Goal: Navigation & Orientation: Find specific page/section

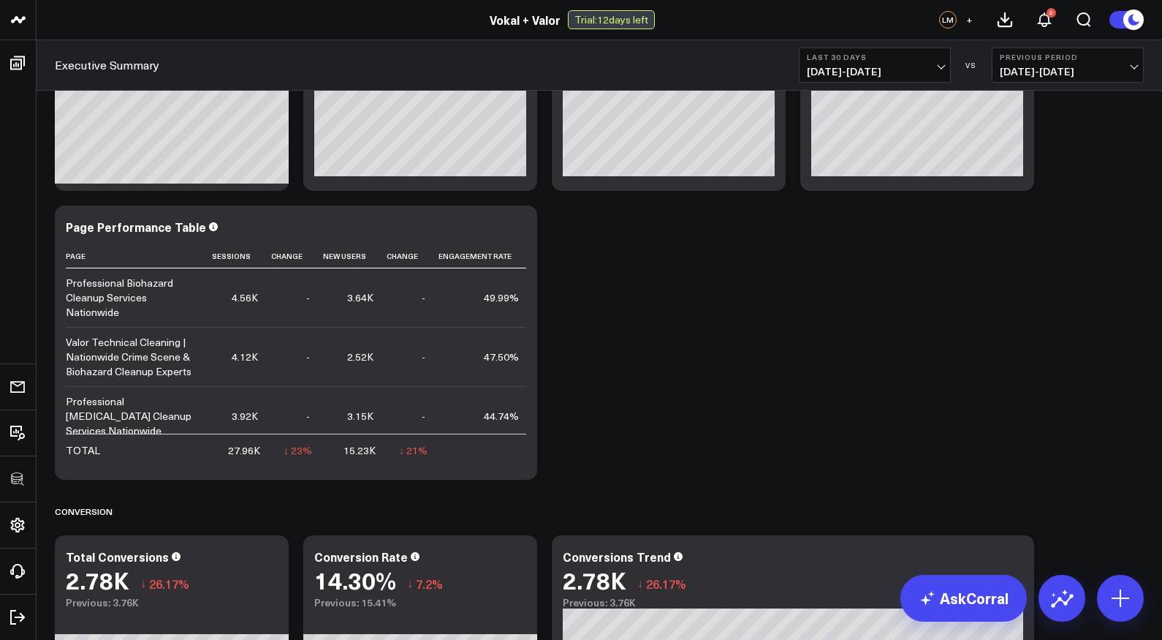
scroll to position [1497, 0]
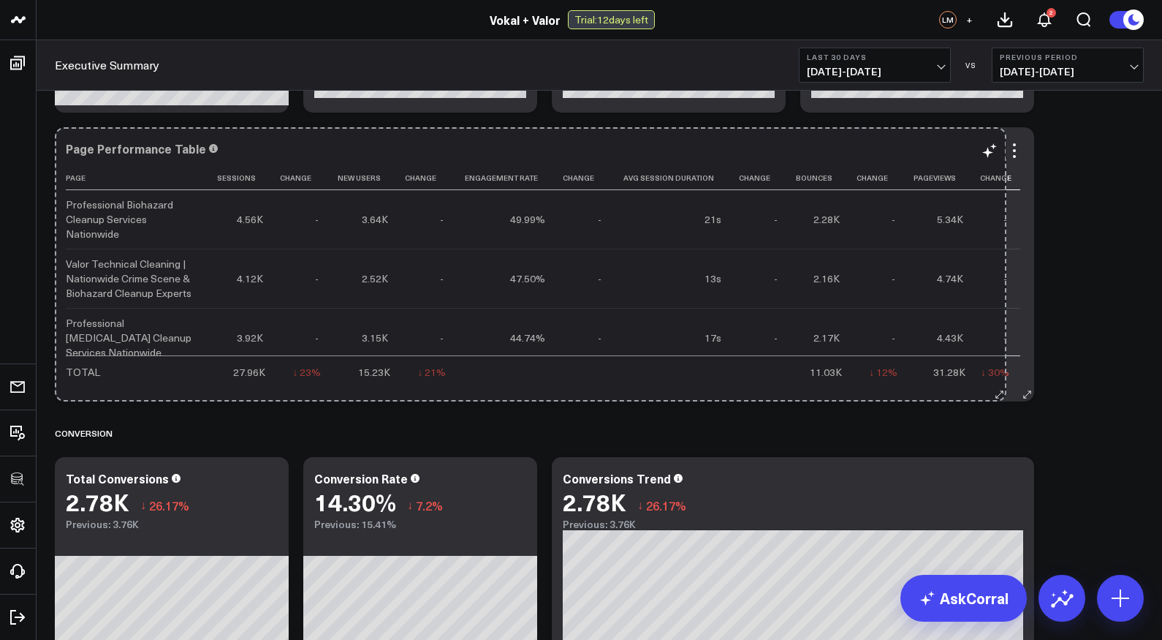
drag, startPoint x: 532, startPoint y: 396, endPoint x: 1001, endPoint y: 387, distance: 469.4
click at [1001, 387] on div "Page Performance Table Page Sessions Change New Users Change Engagement Rate Ch…" at bounding box center [545, 264] width 980 height 274
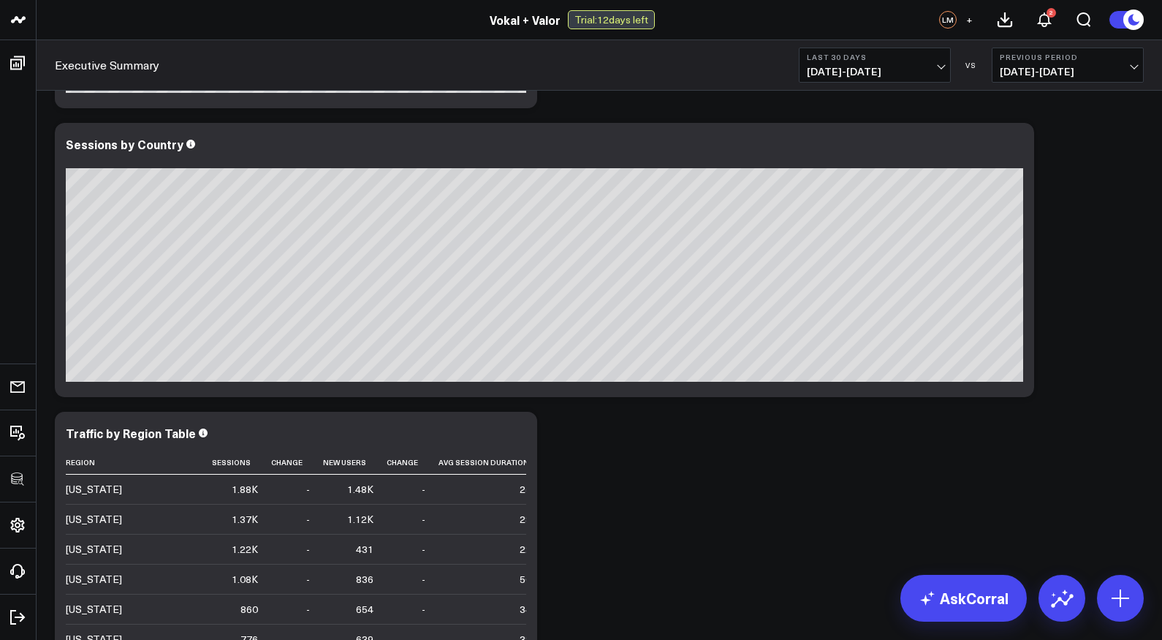
scroll to position [2878, 0]
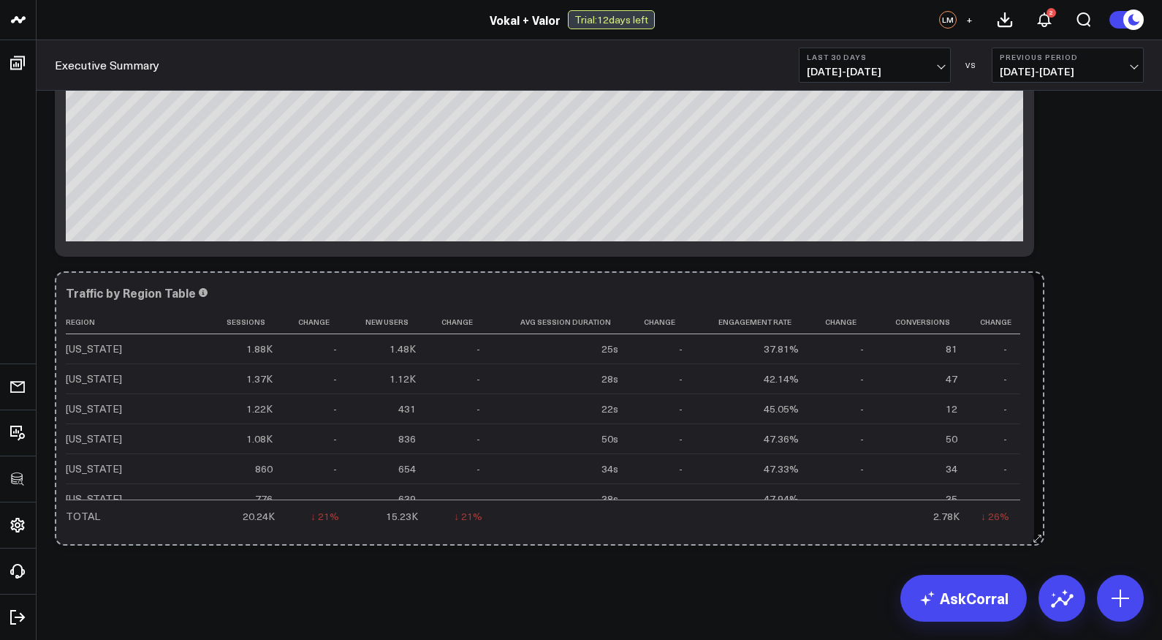
drag, startPoint x: 532, startPoint y: 539, endPoint x: 1040, endPoint y: 535, distance: 507.4
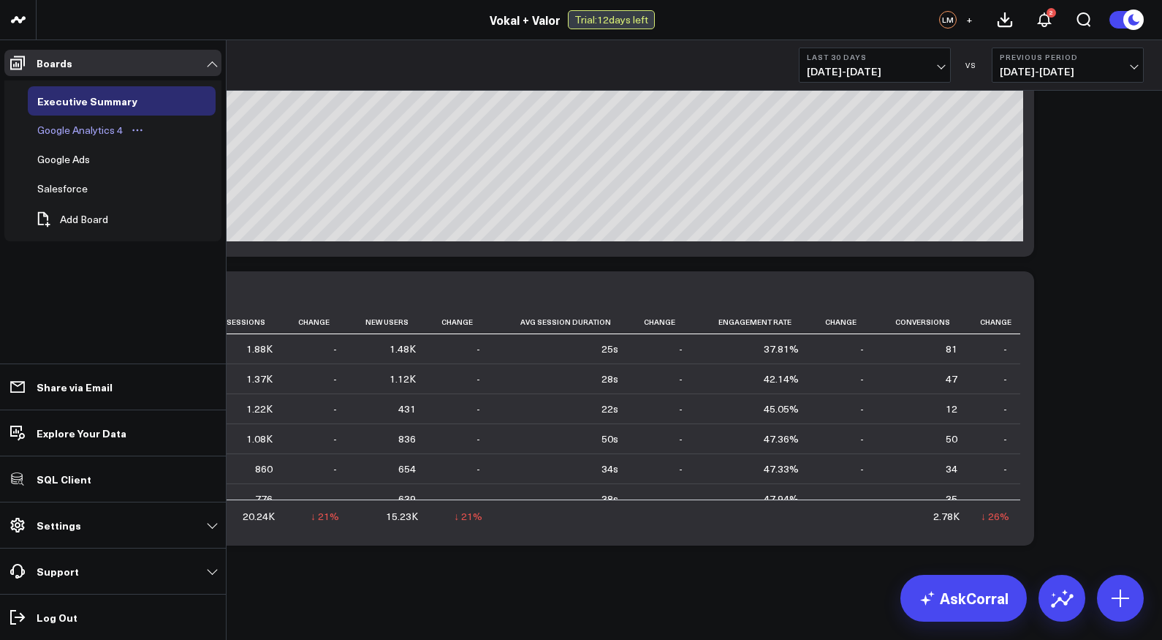
click at [69, 135] on div "Google Analytics 4" at bounding box center [80, 130] width 93 height 18
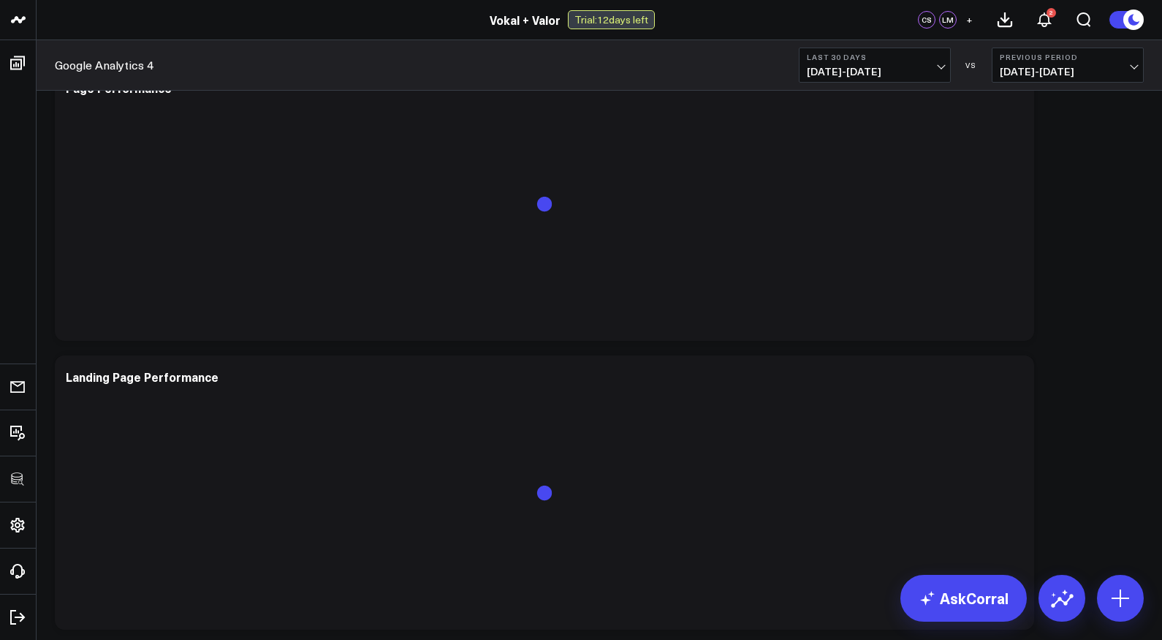
scroll to position [2277, 0]
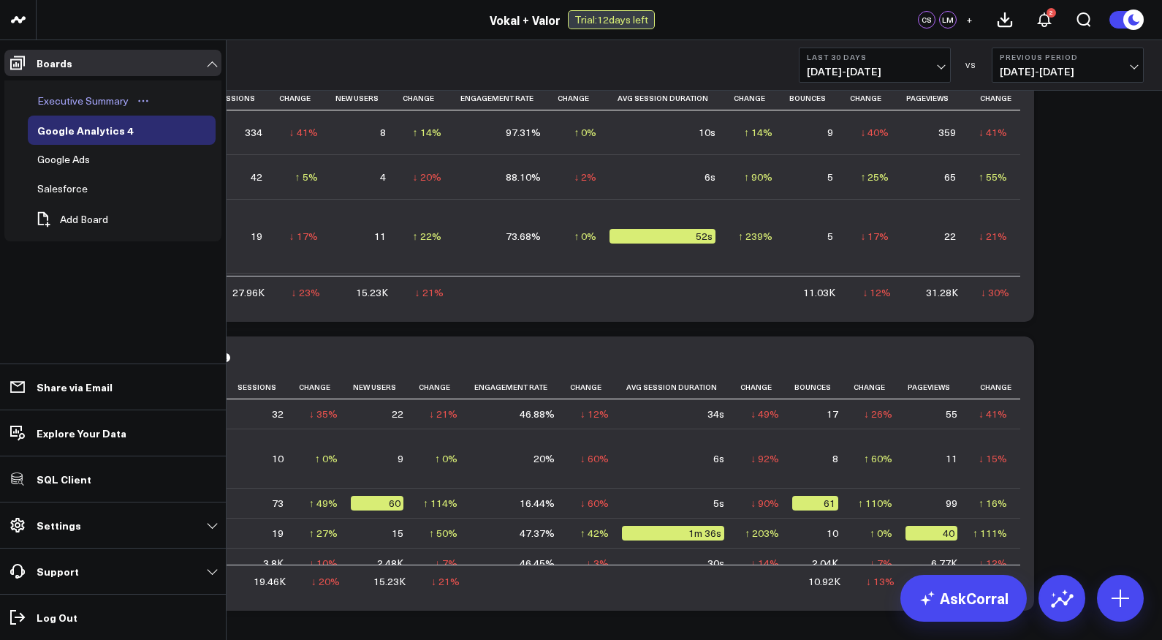
click at [68, 99] on div "Executive Summary" at bounding box center [83, 101] width 99 height 18
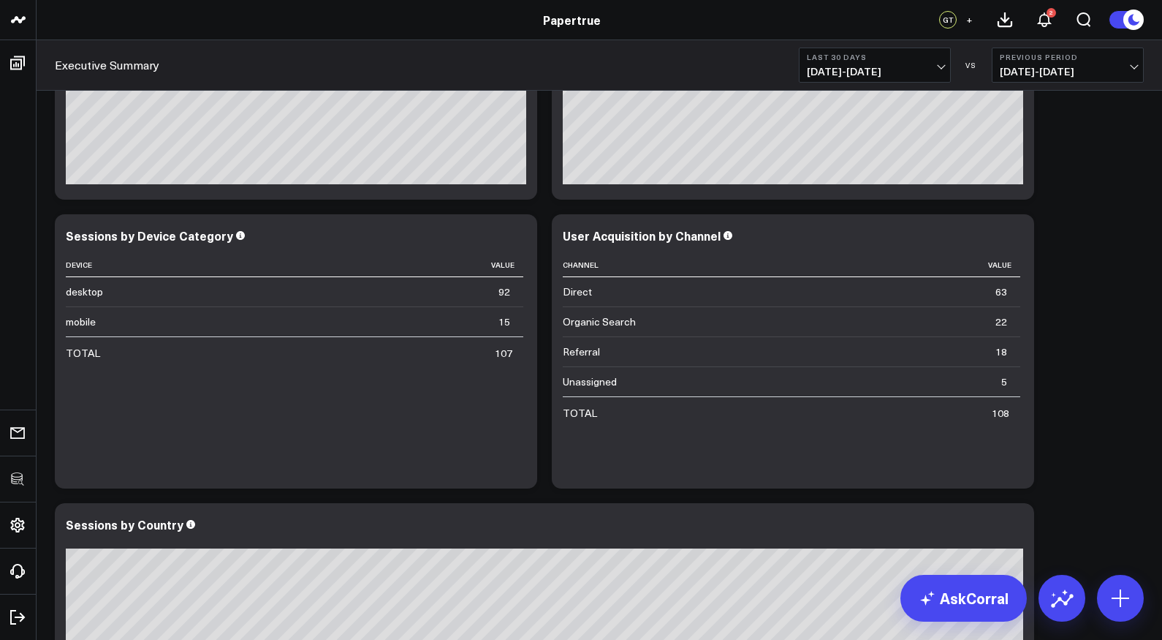
scroll to position [812, 0]
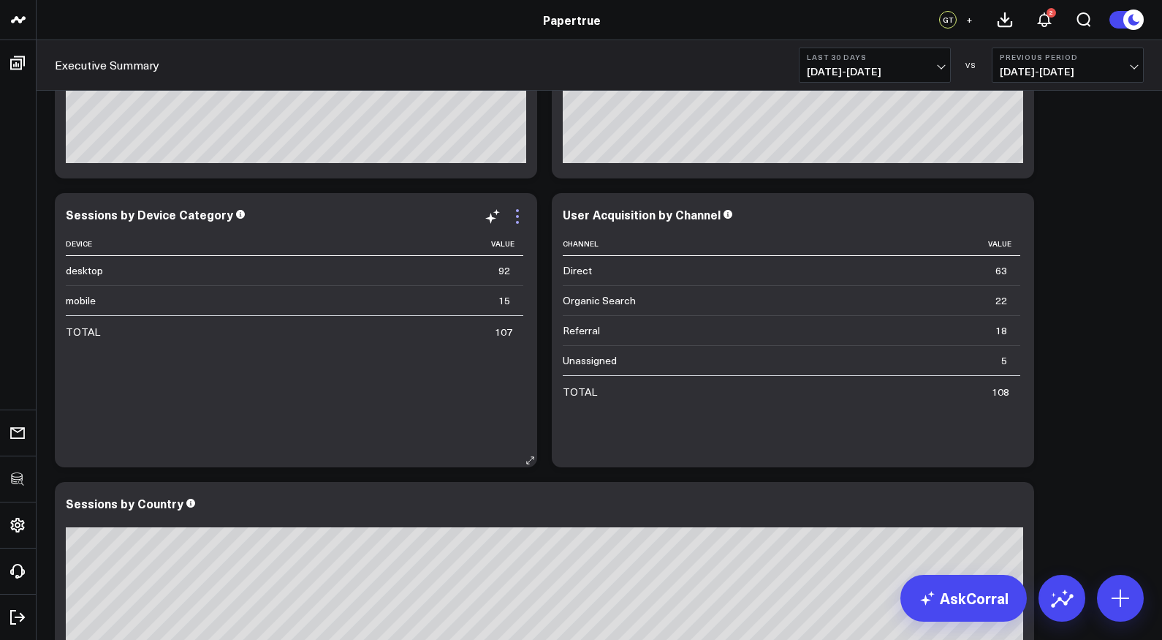
click at [518, 215] on icon at bounding box center [517, 216] width 3 height 3
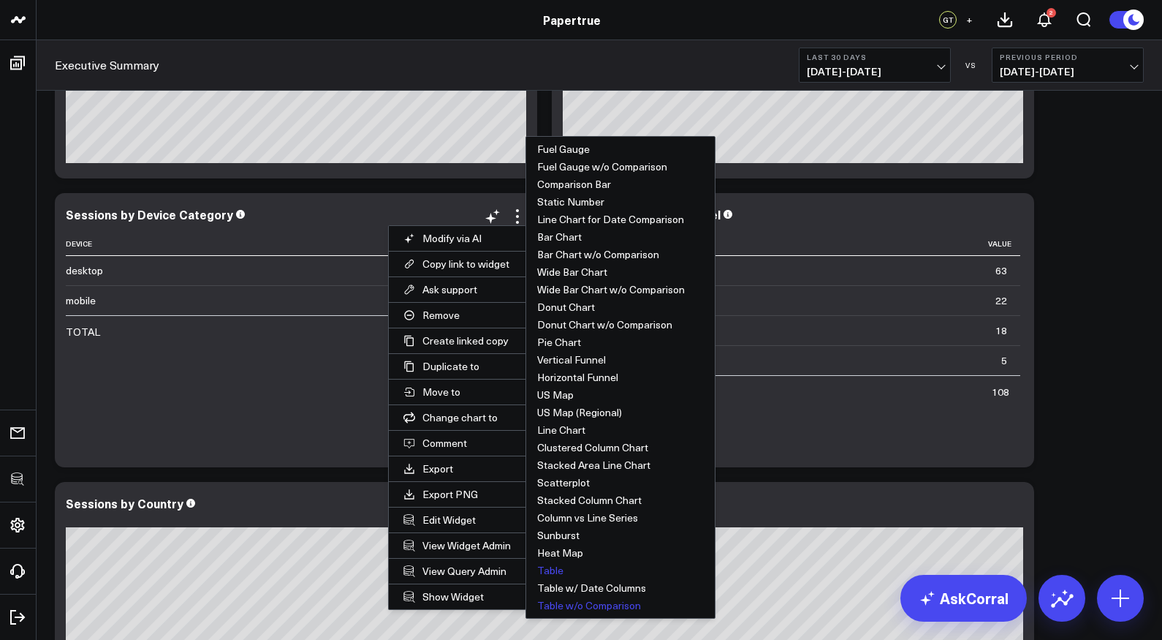
click at [554, 570] on button "Table" at bounding box center [620, 570] width 189 height 18
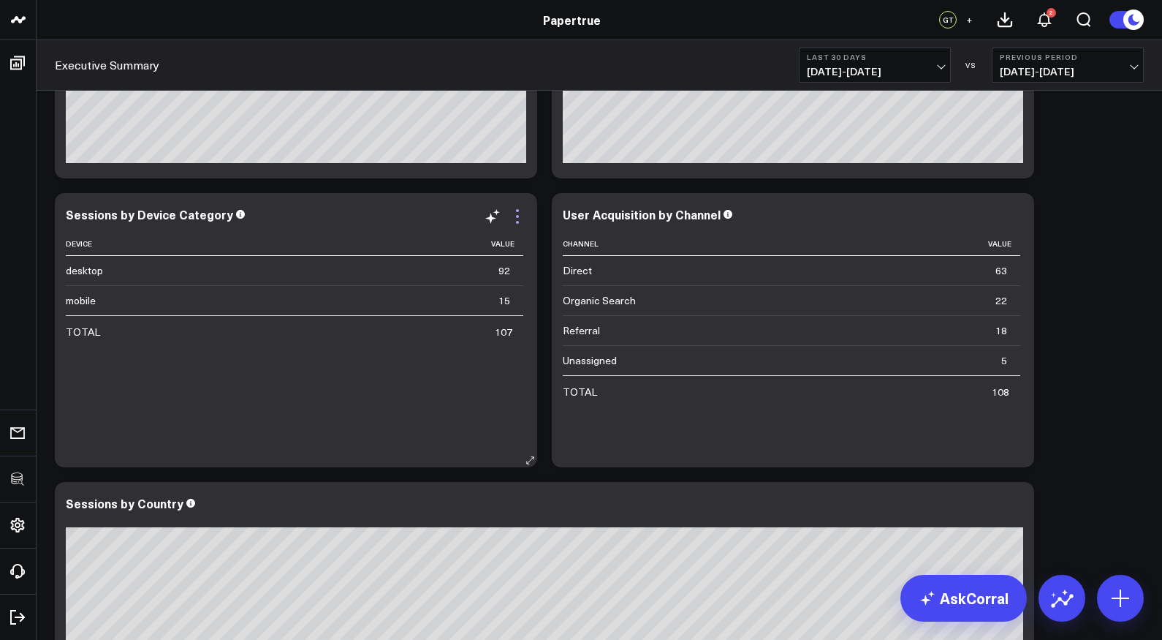
click at [517, 213] on icon at bounding box center [518, 217] width 18 height 18
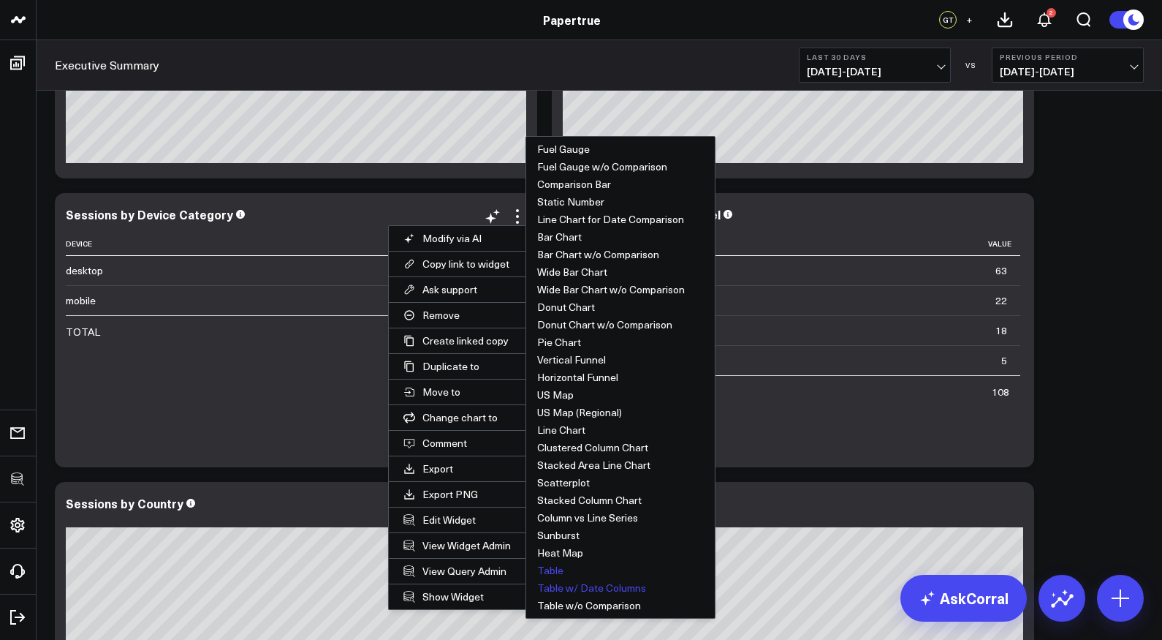
click at [599, 575] on button "Table w/ Date Columns" at bounding box center [620, 588] width 189 height 18
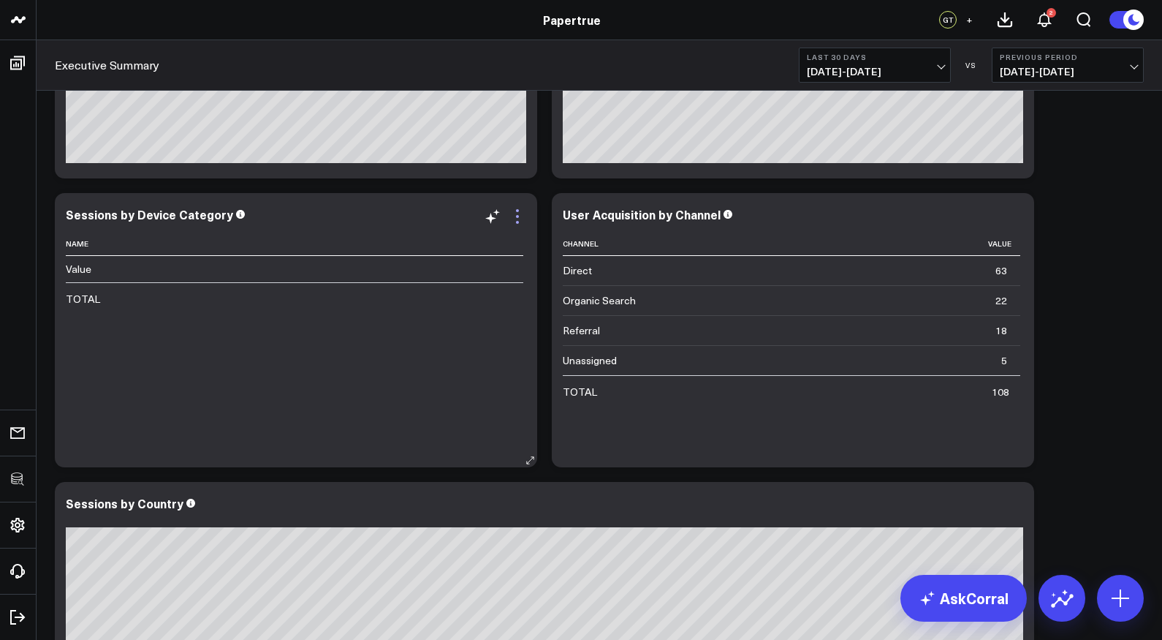
click at [515, 208] on icon at bounding box center [518, 217] width 18 height 18
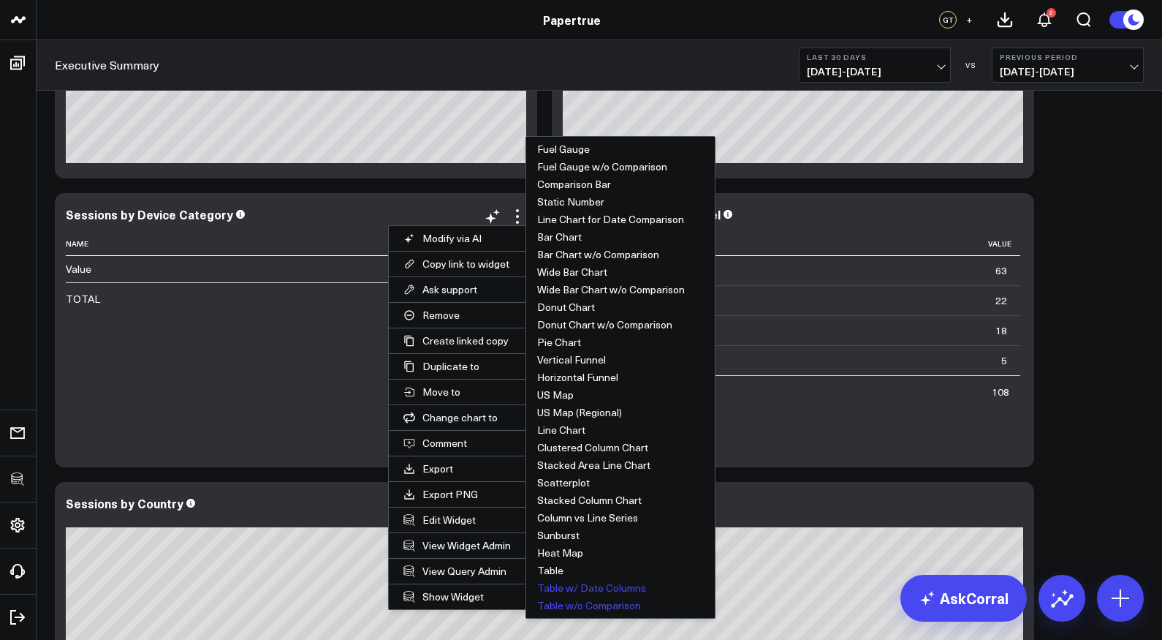
click at [600, 575] on button "Table w/o Comparison" at bounding box center [620, 606] width 189 height 18
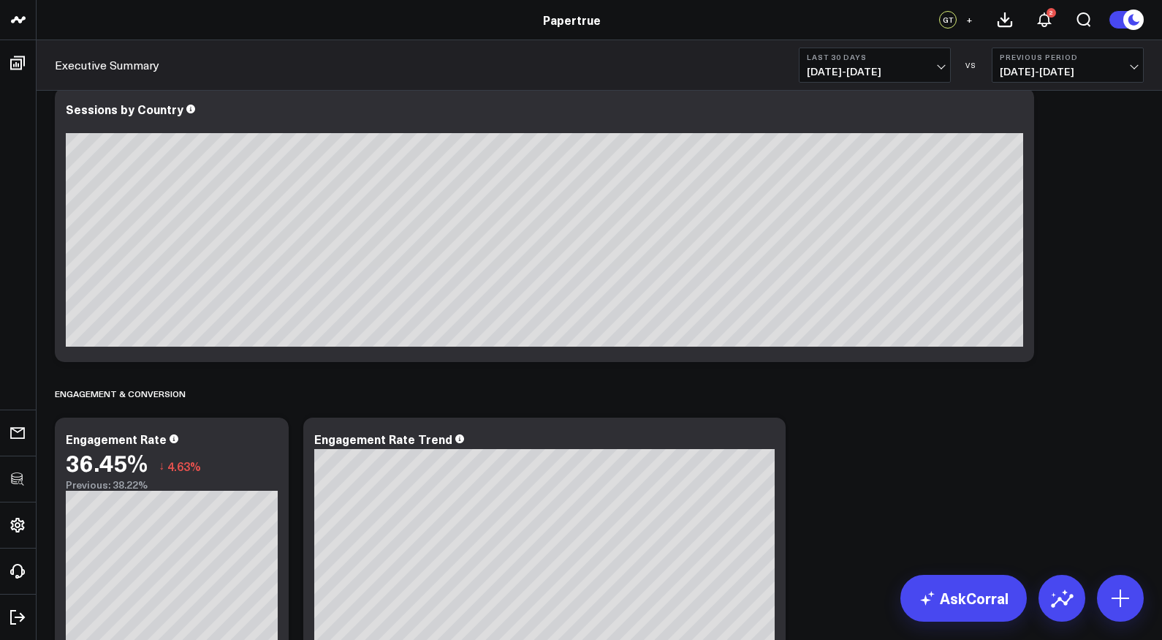
scroll to position [1117, 0]
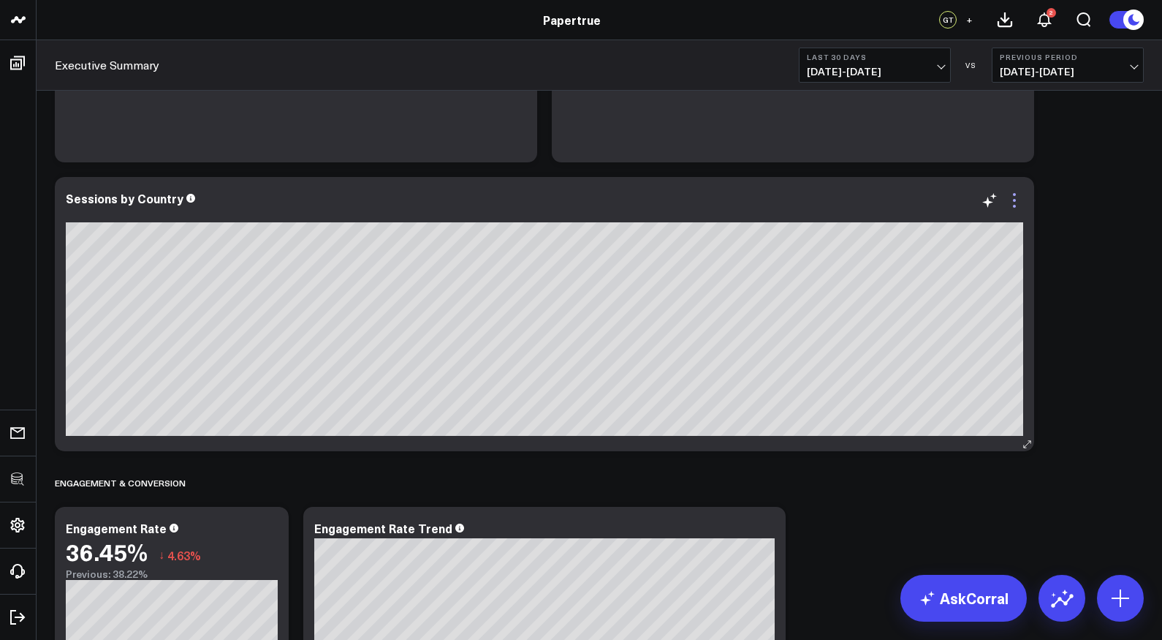
click at [1018, 196] on icon at bounding box center [1015, 201] width 18 height 18
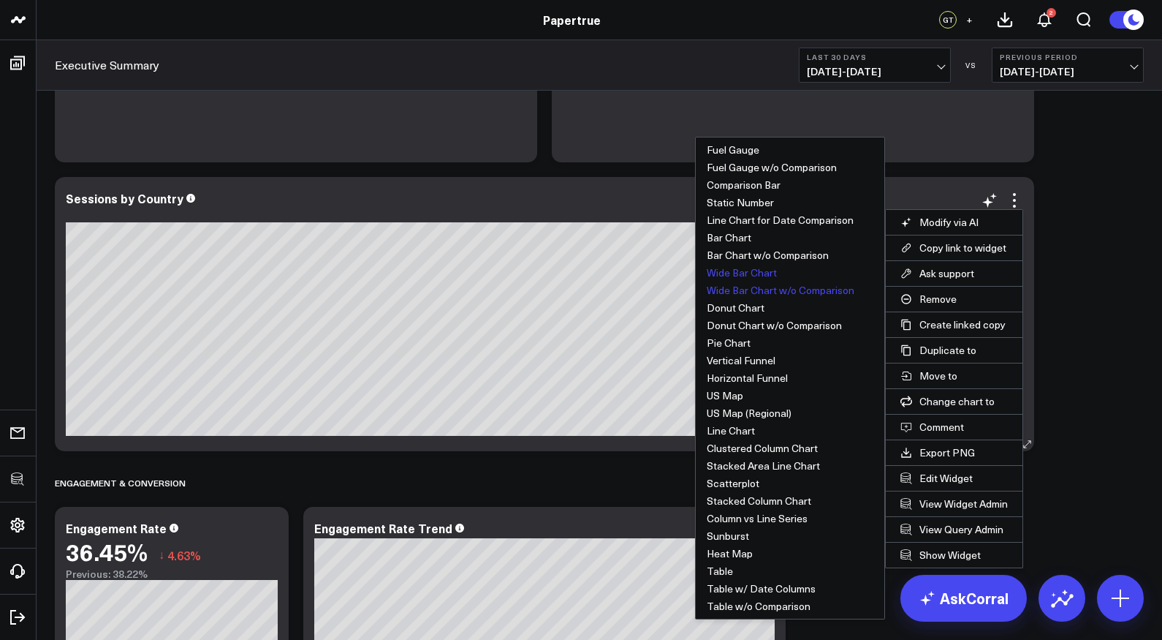
click at [760, 276] on button "Wide Bar Chart" at bounding box center [790, 273] width 189 height 18
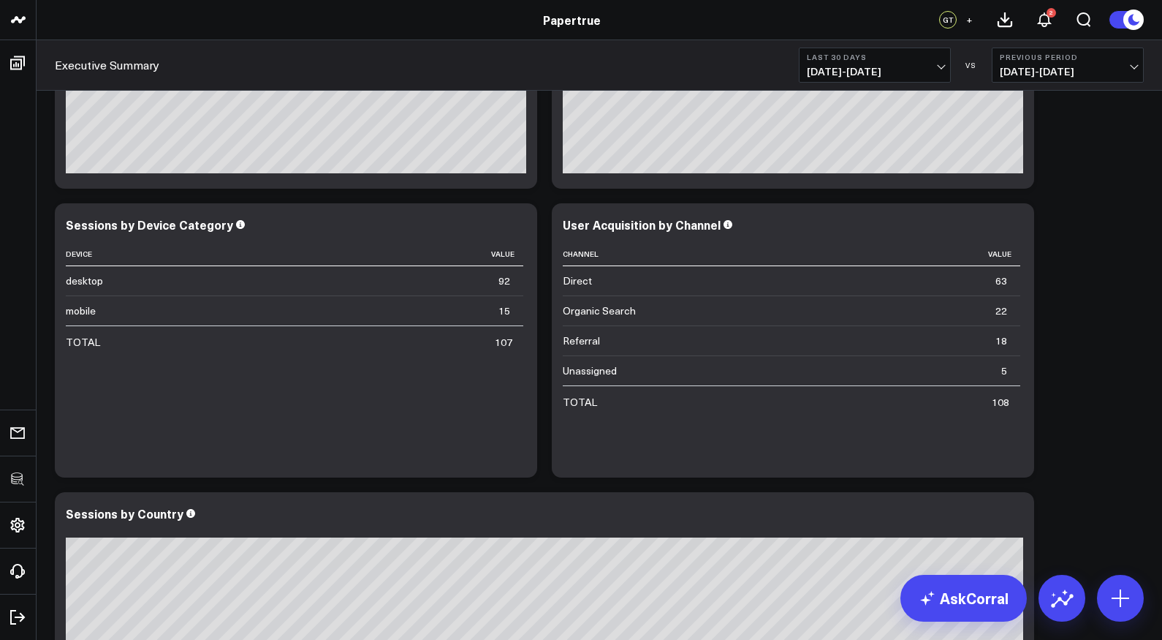
scroll to position [824, 0]
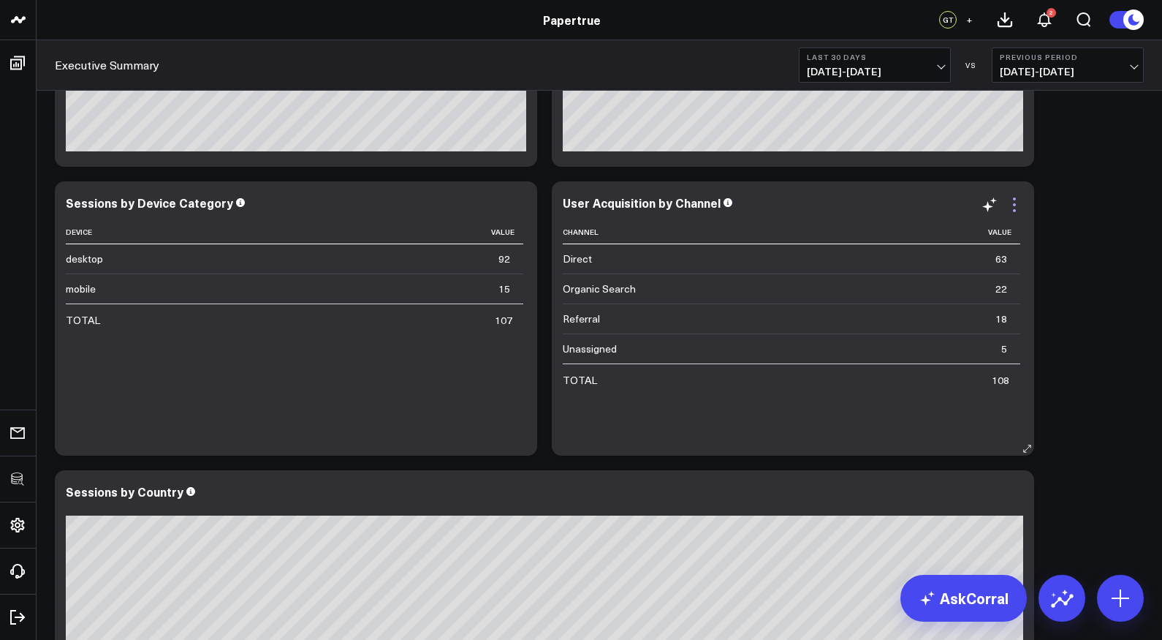
click at [1016, 203] on icon at bounding box center [1014, 204] width 3 height 3
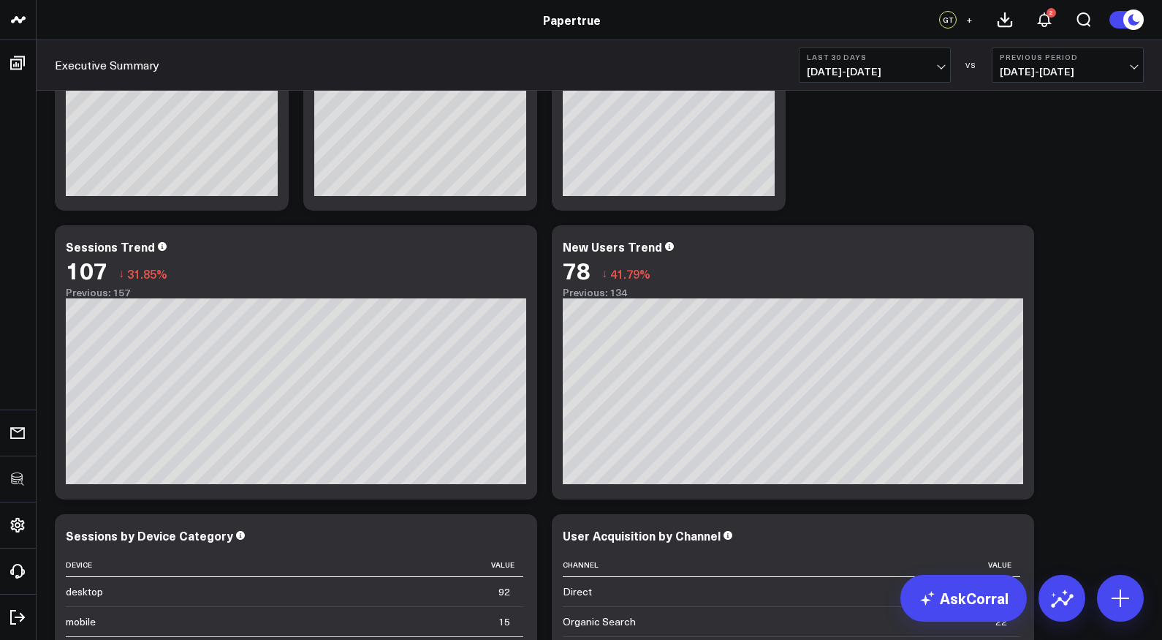
scroll to position [0, 0]
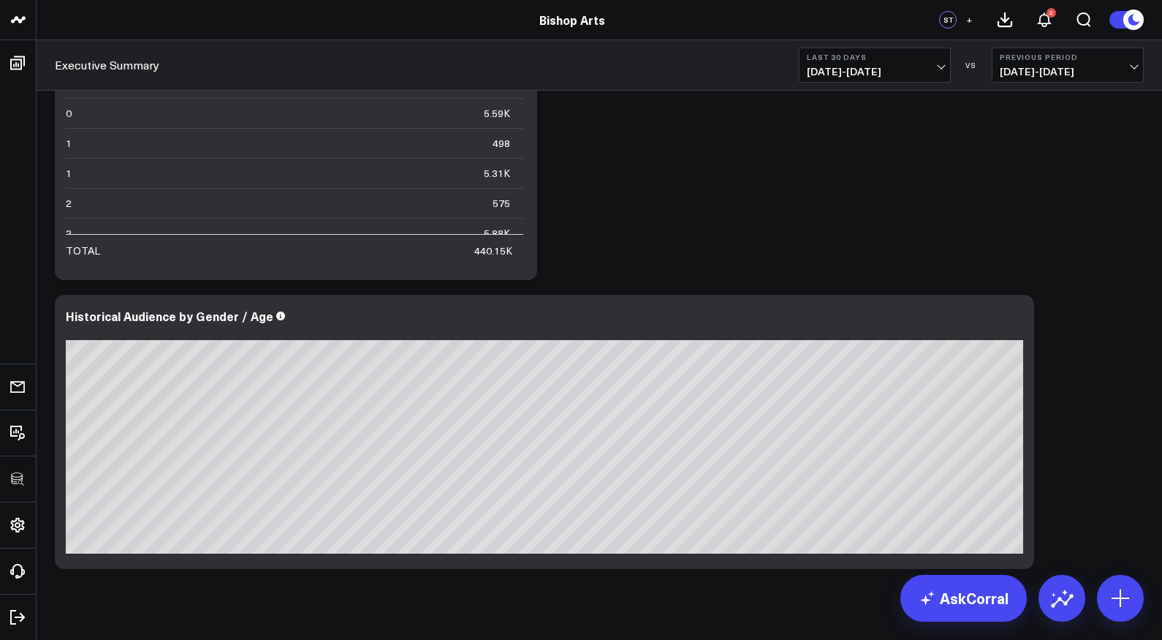
scroll to position [2878, 0]
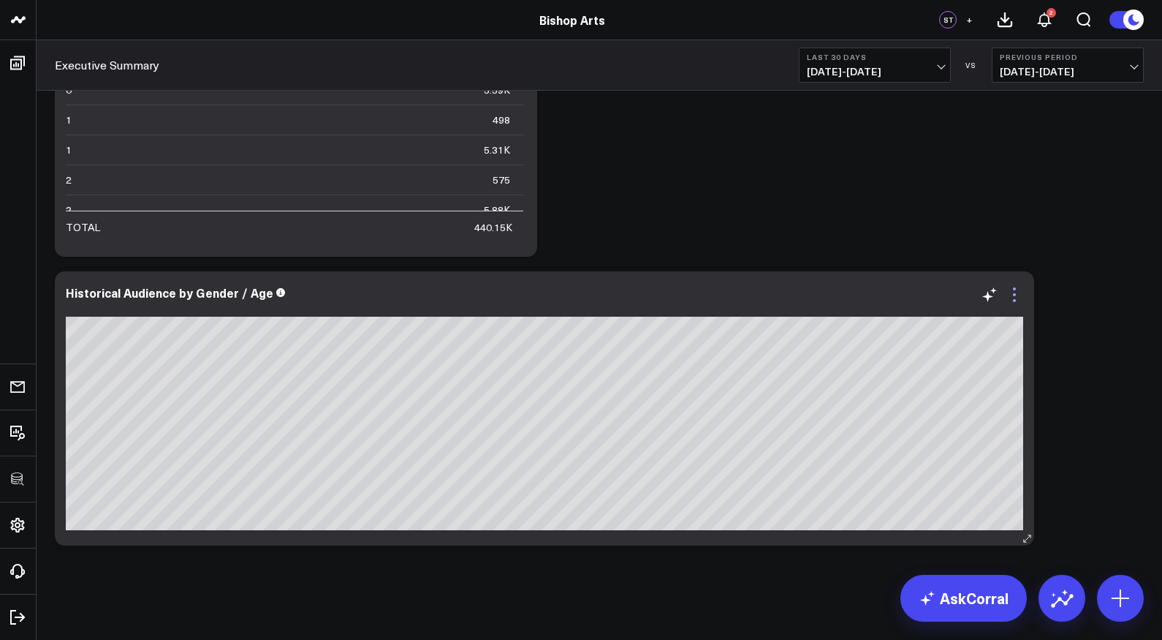
click at [1012, 298] on icon at bounding box center [1015, 295] width 18 height 18
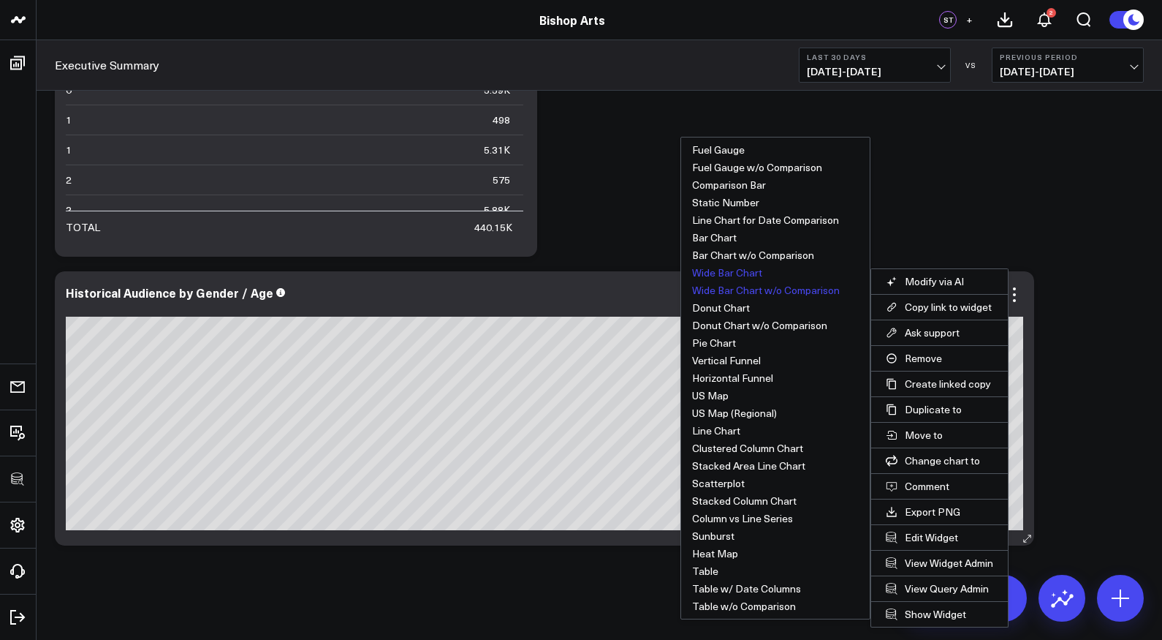
click at [732, 271] on button "Wide Bar Chart" at bounding box center [775, 273] width 189 height 18
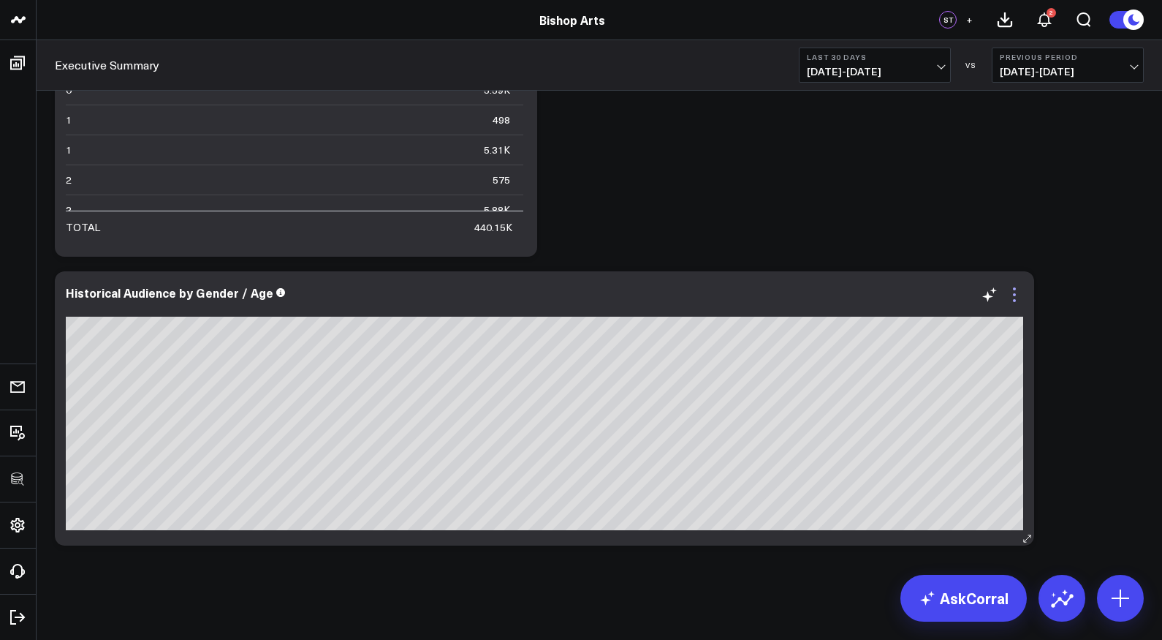
click at [1016, 300] on icon at bounding box center [1014, 300] width 3 height 3
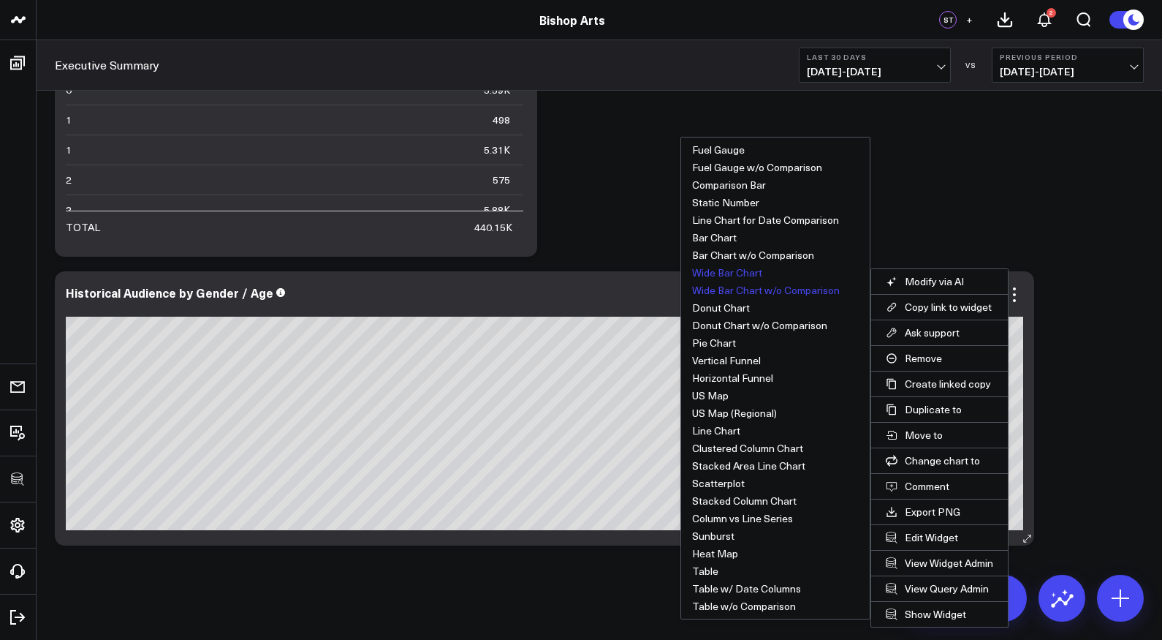
click at [765, 290] on button "Wide Bar Chart w/o Comparison" at bounding box center [775, 290] width 189 height 18
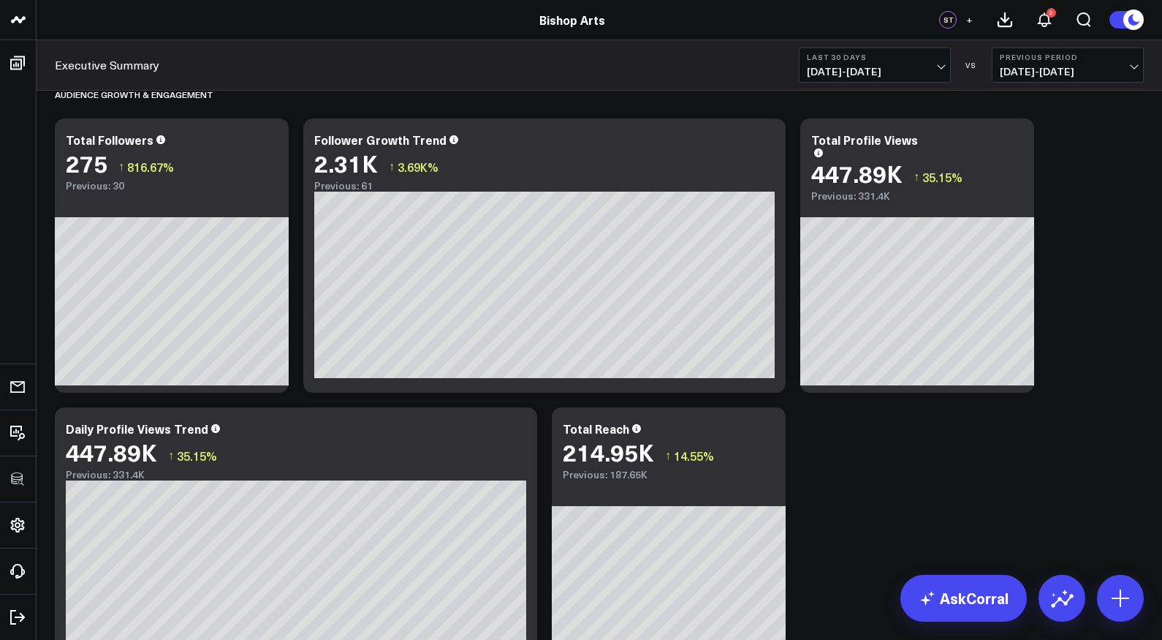
scroll to position [0, 0]
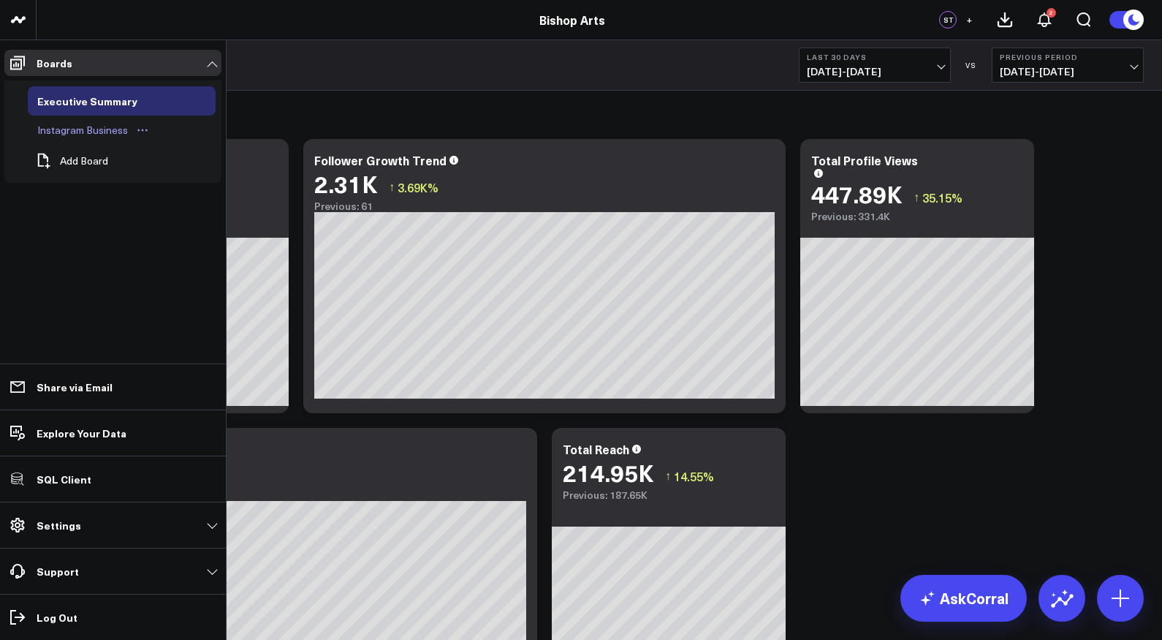
click at [88, 131] on div "Instagram Business" at bounding box center [83, 130] width 98 height 18
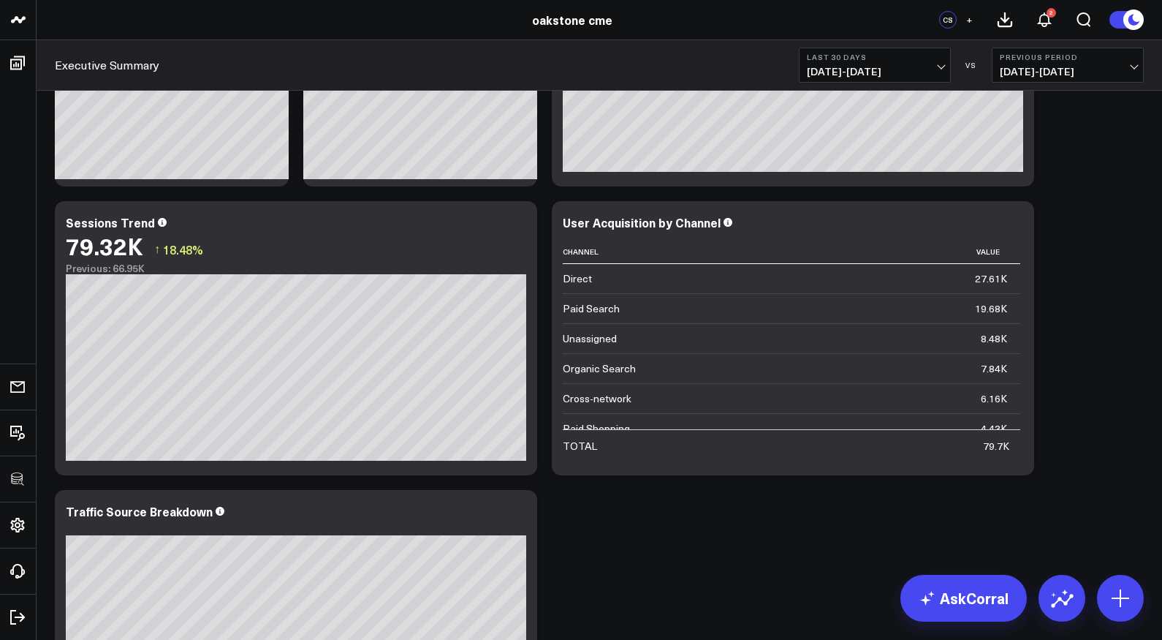
scroll to position [220, 0]
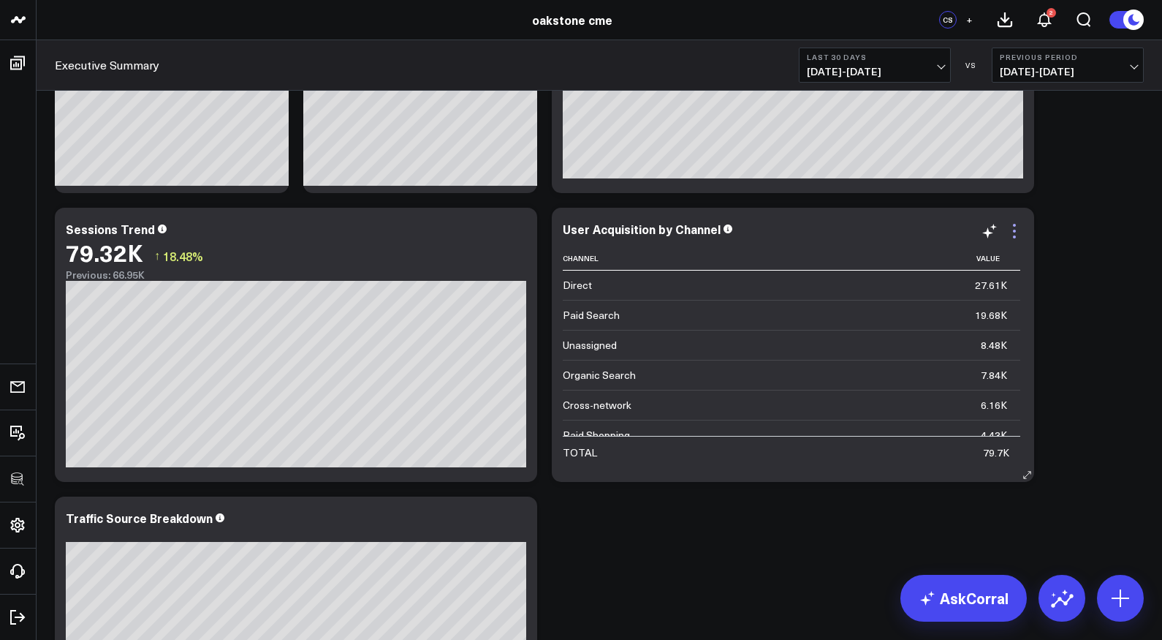
click at [1009, 227] on icon at bounding box center [1015, 231] width 18 height 18
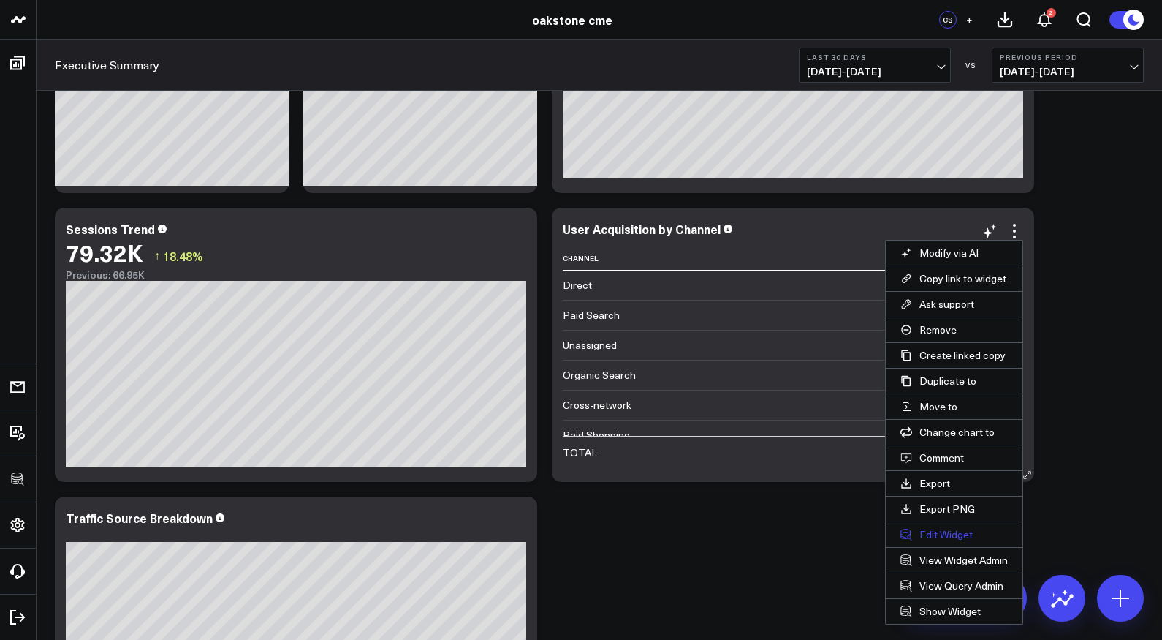
scroll to position [269, 0]
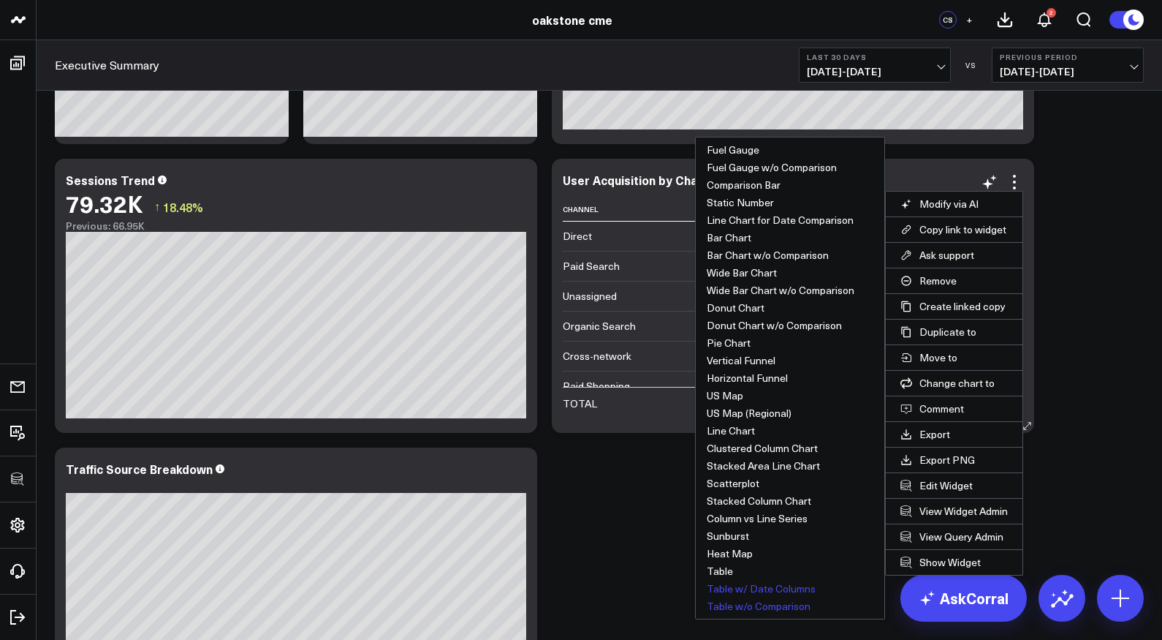
click at [754, 575] on button "Table w/ Date Columns" at bounding box center [790, 589] width 189 height 18
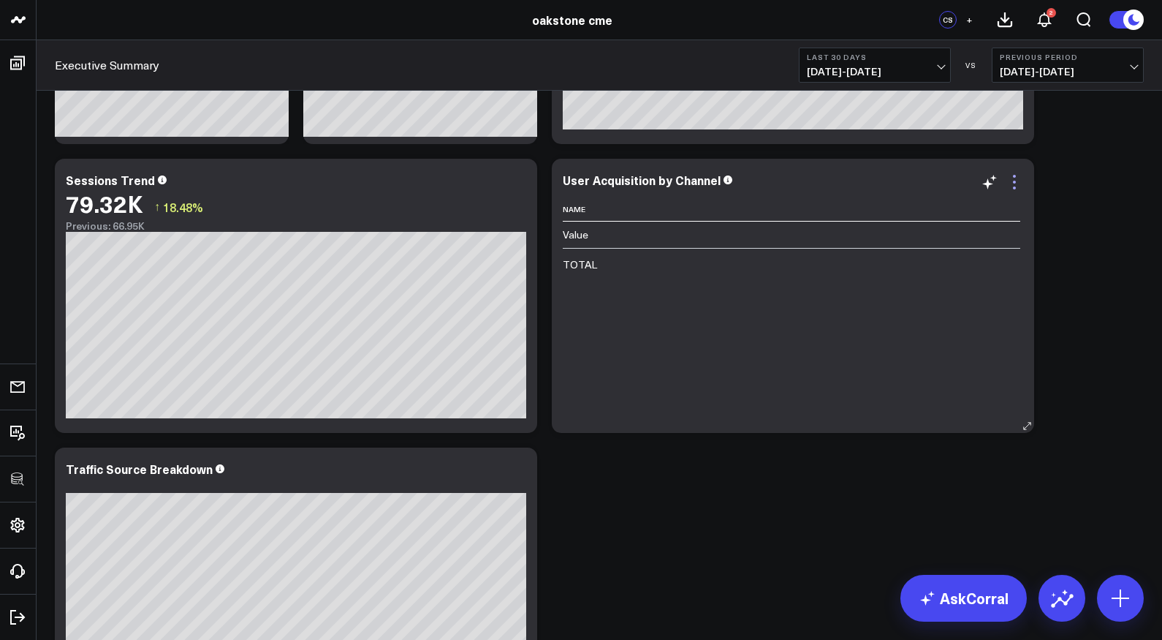
click at [1017, 180] on icon at bounding box center [1015, 182] width 18 height 18
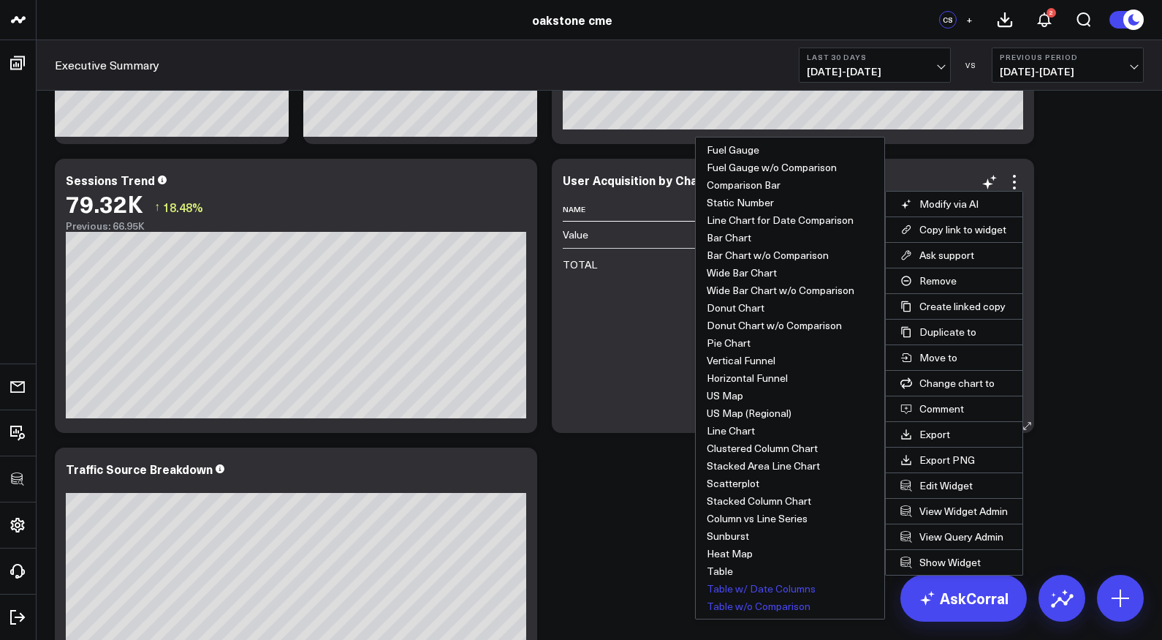
click at [764, 575] on button "Table w/o Comparison" at bounding box center [790, 606] width 189 height 18
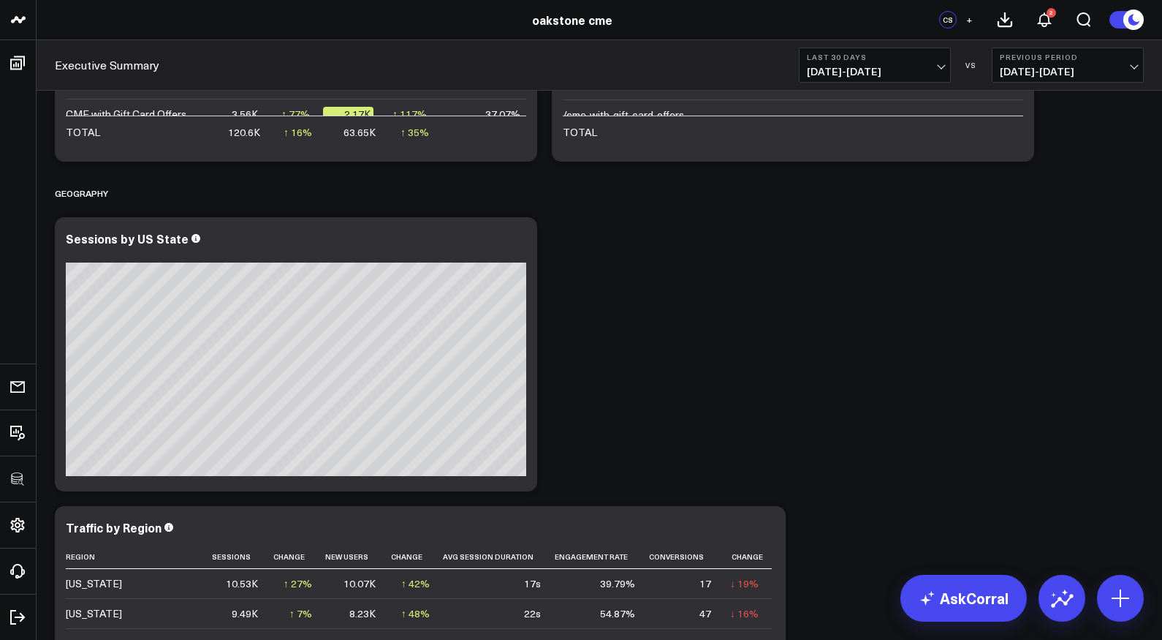
scroll to position [3207, 0]
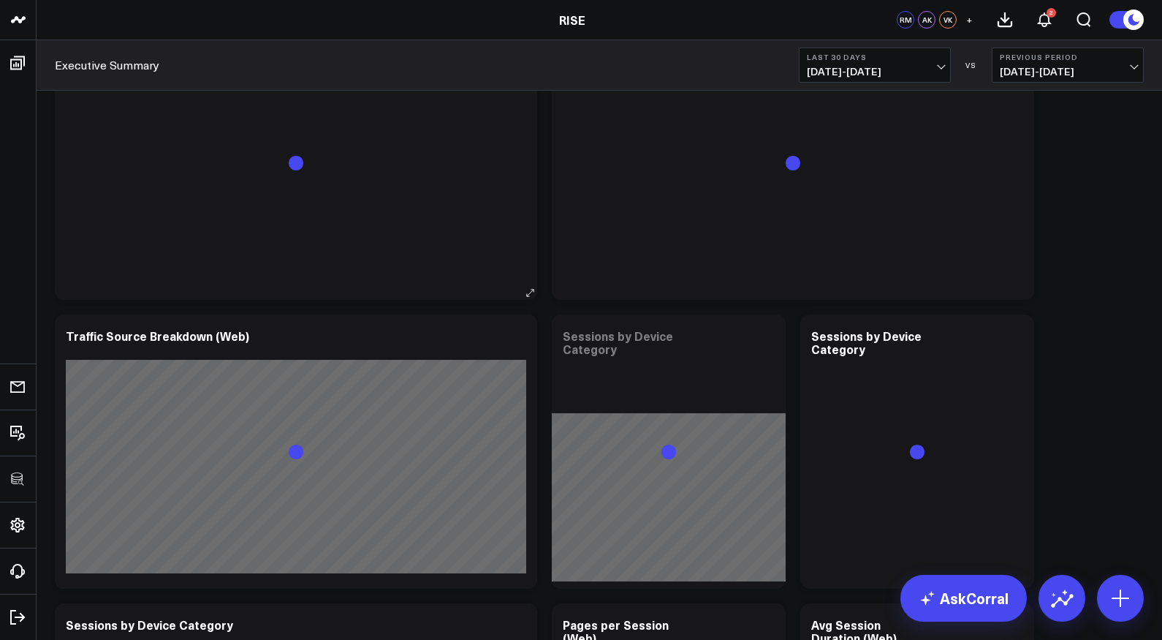
scroll to position [2296, 0]
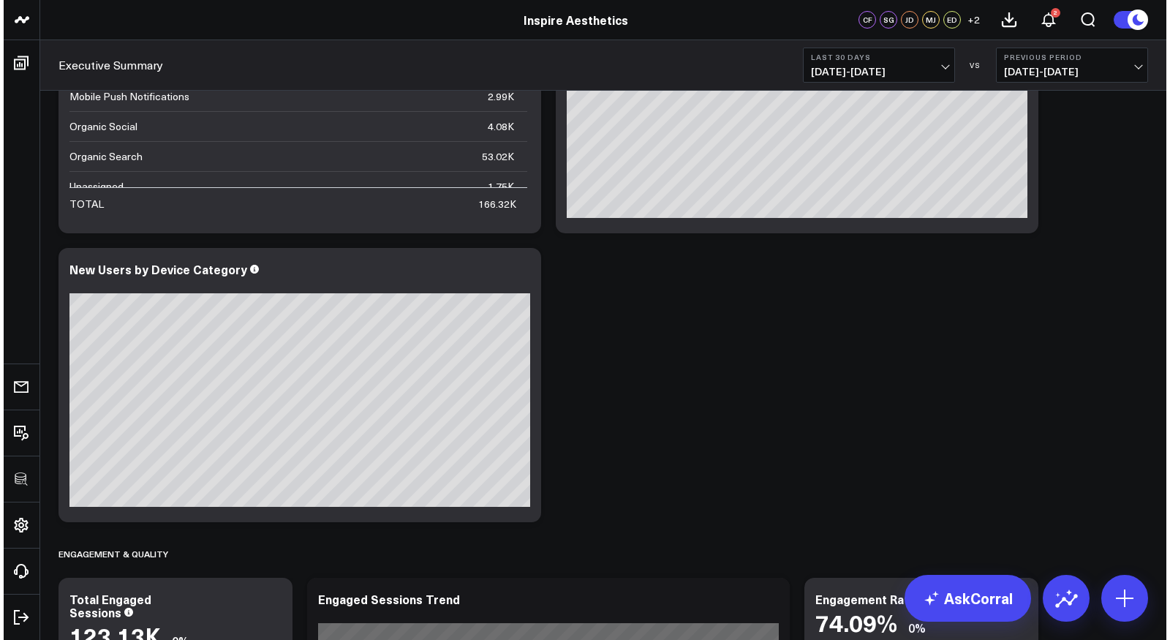
scroll to position [598, 0]
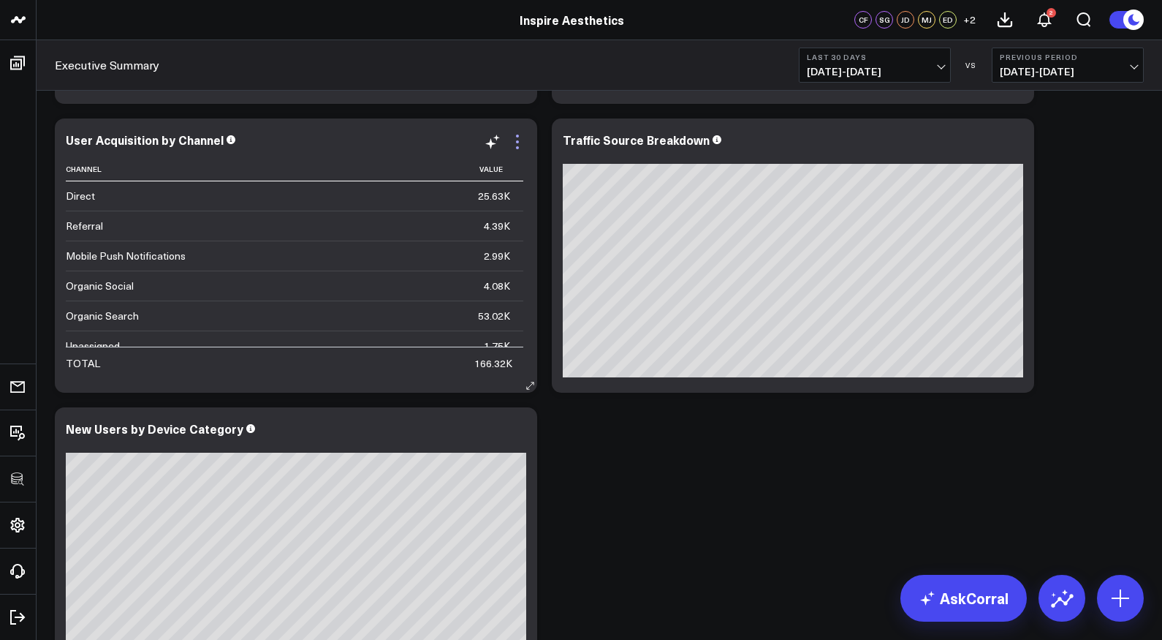
click at [518, 137] on icon at bounding box center [518, 142] width 18 height 18
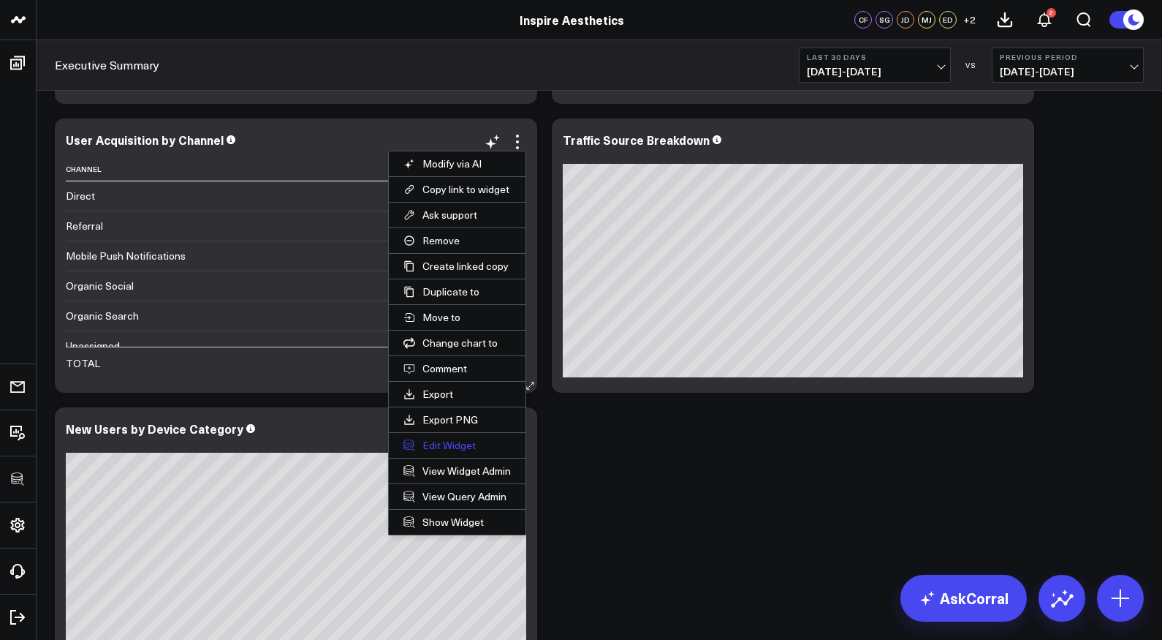
click at [443, 443] on button "Edit Widget" at bounding box center [457, 445] width 137 height 25
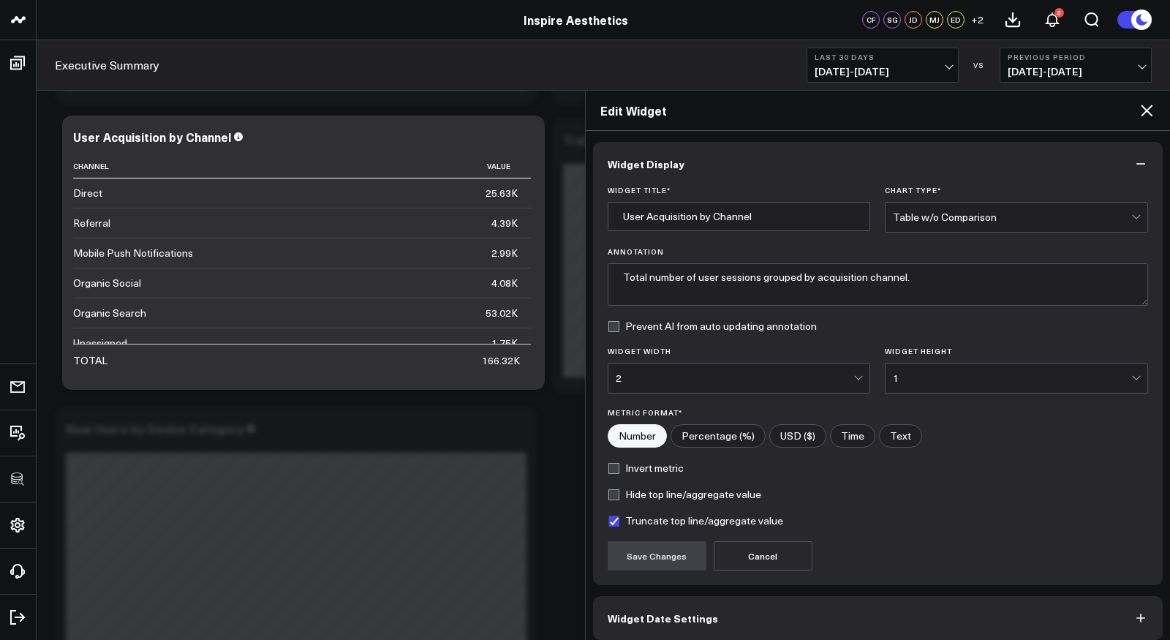
scroll to position [61, 0]
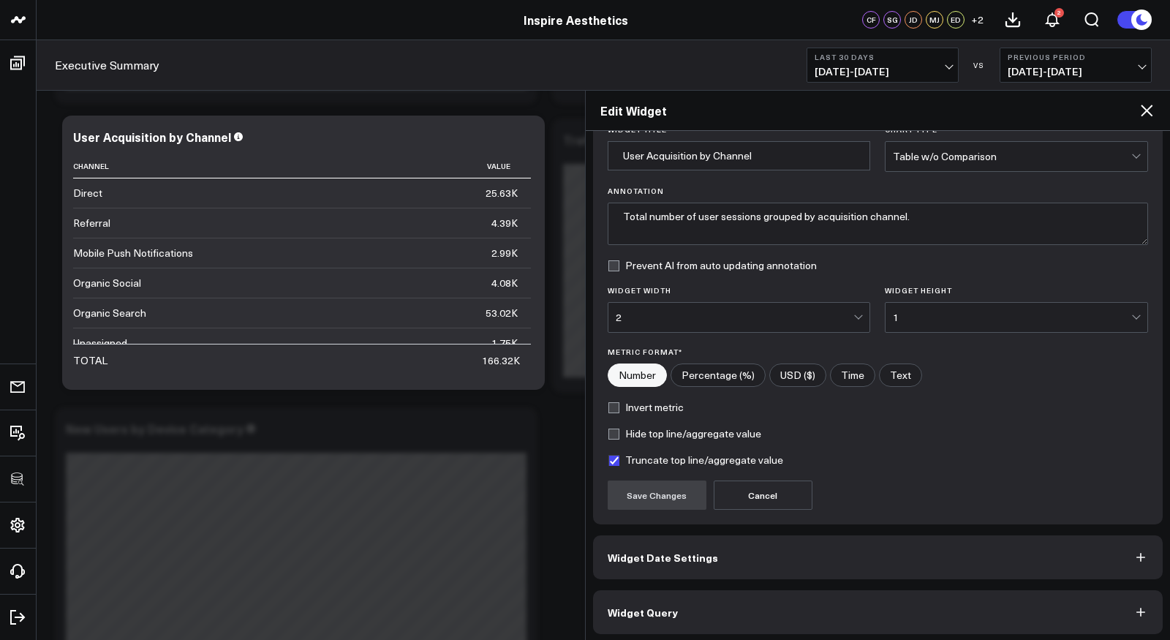
click at [711, 575] on button "Widget Query" at bounding box center [878, 612] width 570 height 44
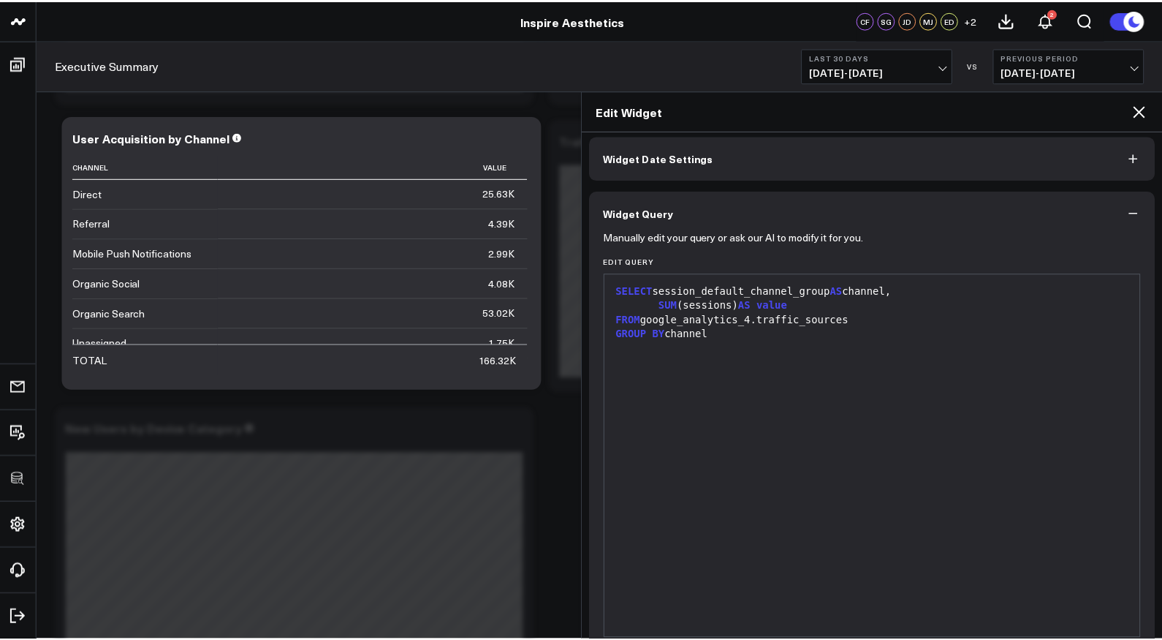
scroll to position [0, 0]
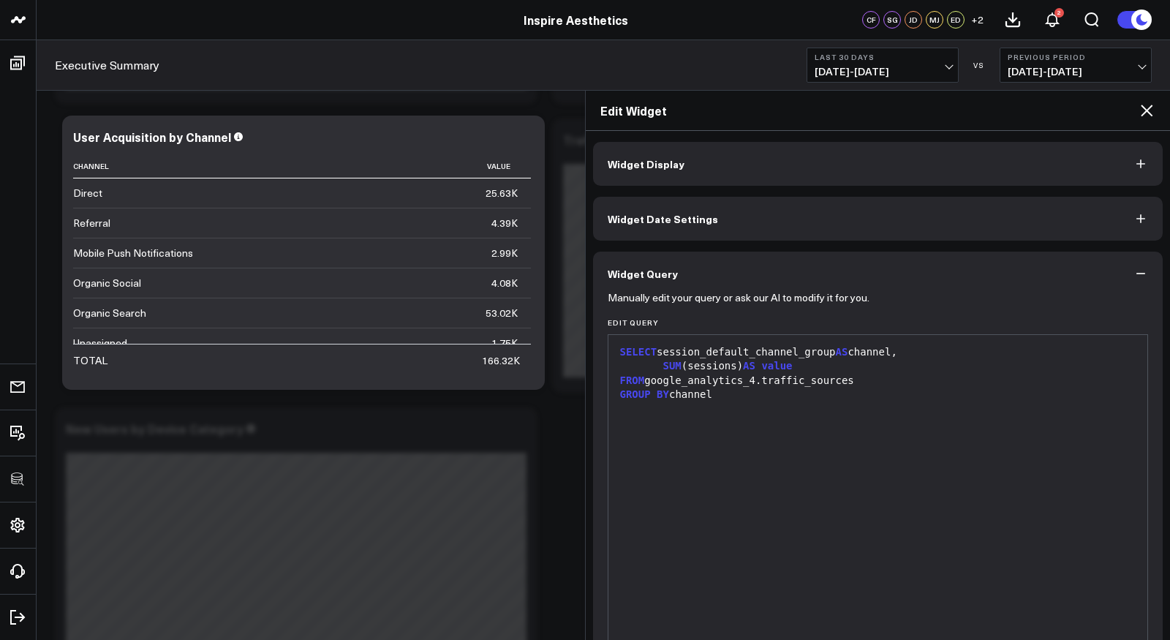
click at [1045, 107] on icon at bounding box center [1147, 111] width 18 height 18
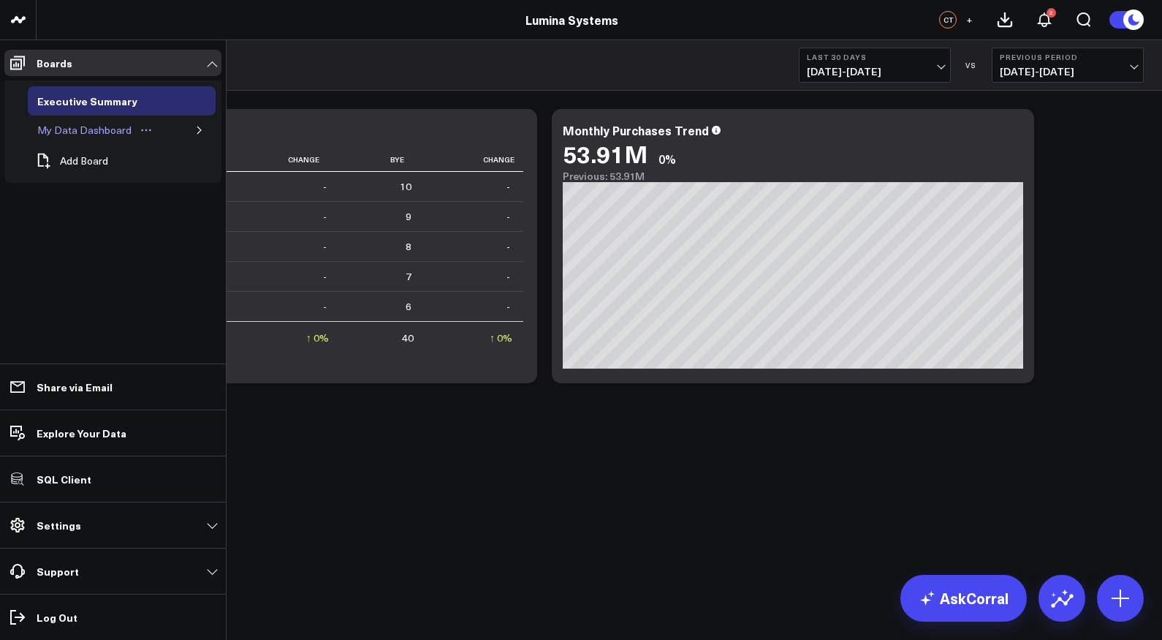
click at [70, 129] on div "My Data Dashboard" at bounding box center [85, 130] width 102 height 18
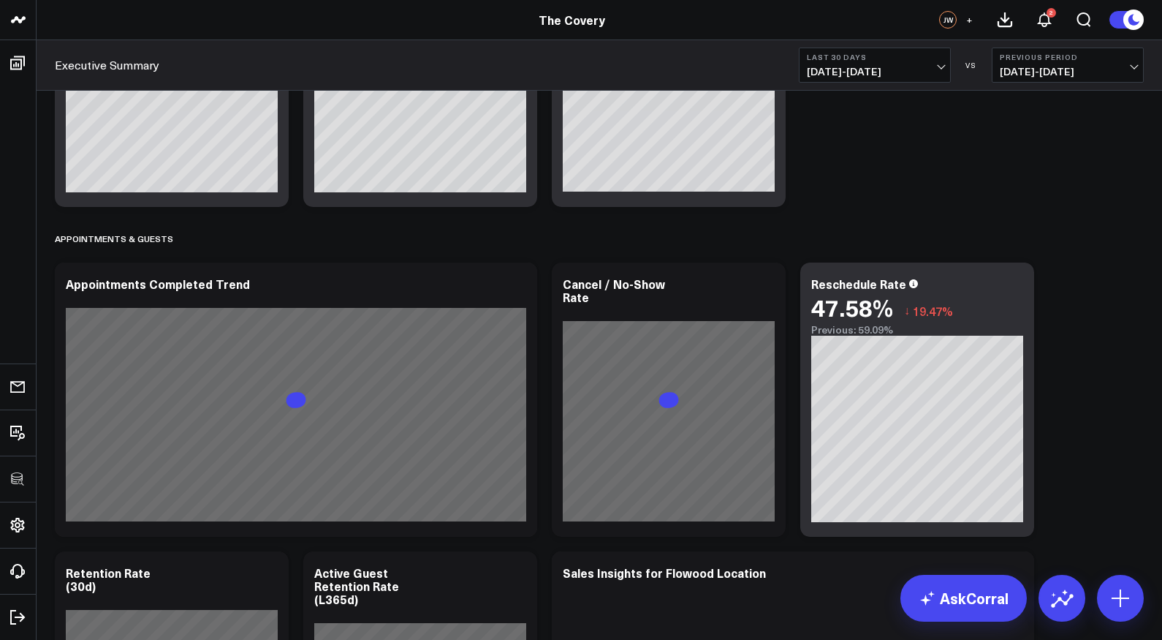
scroll to position [1930, 0]
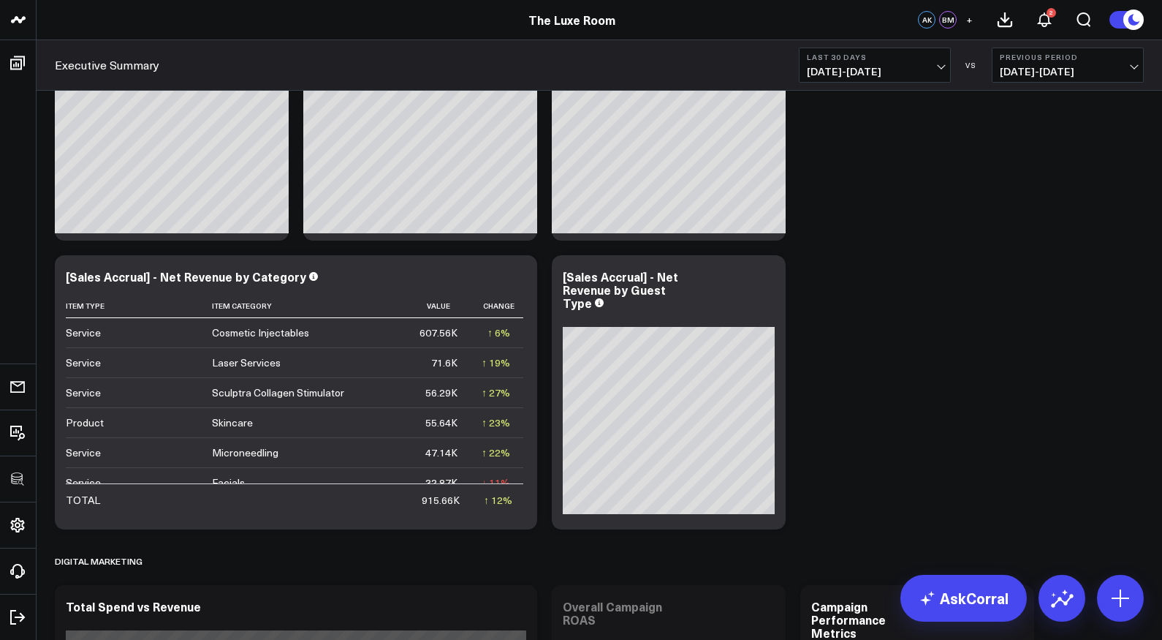
scroll to position [348, 0]
